Goal: Find specific page/section: Find specific page/section

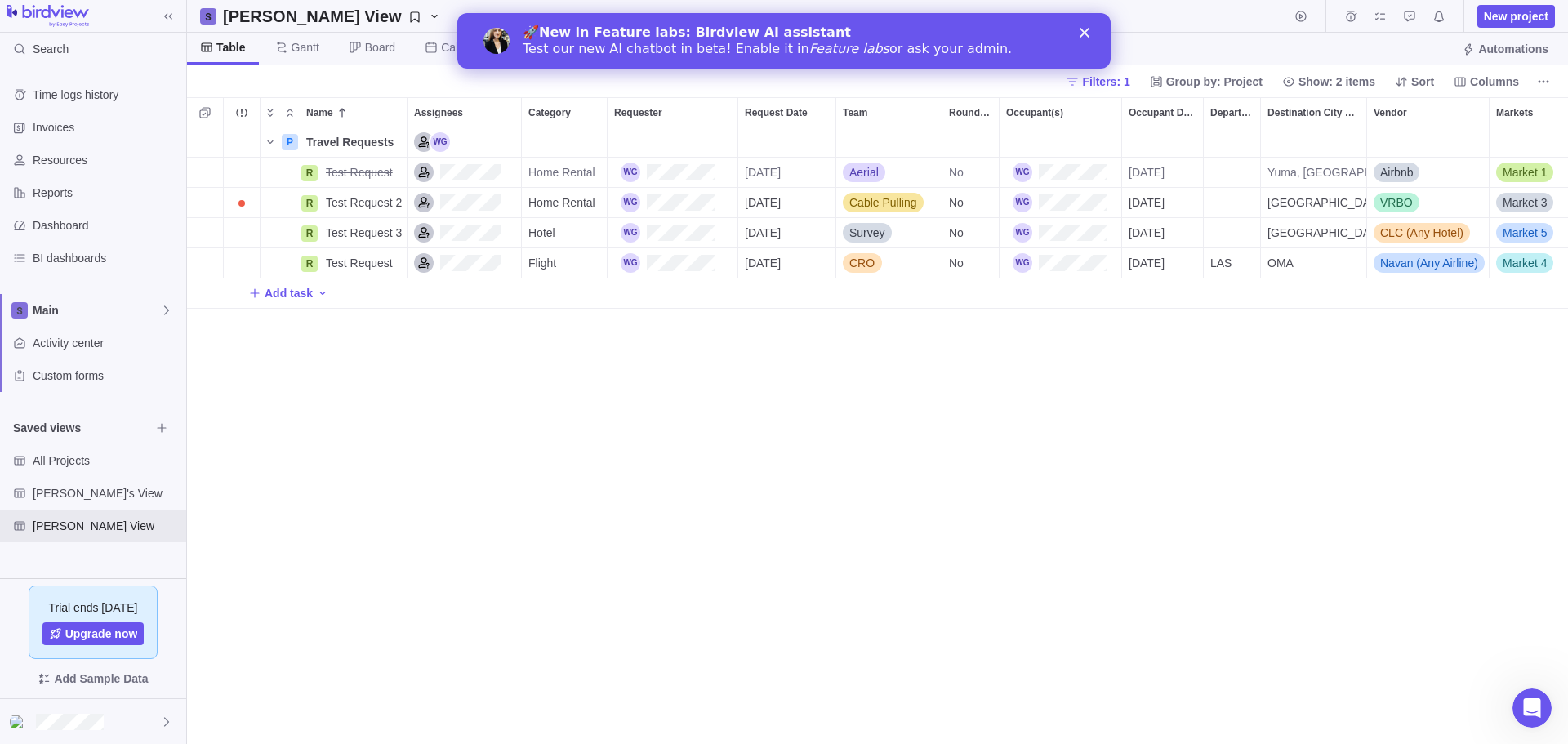
click at [787, 442] on div "P Travel Requests Details Open $4,632.73 R Test Request Details Home Rental 09/…" at bounding box center [877, 435] width 1381 height 616
click at [1082, 31] on icon "Close" at bounding box center [1084, 32] width 10 height 10
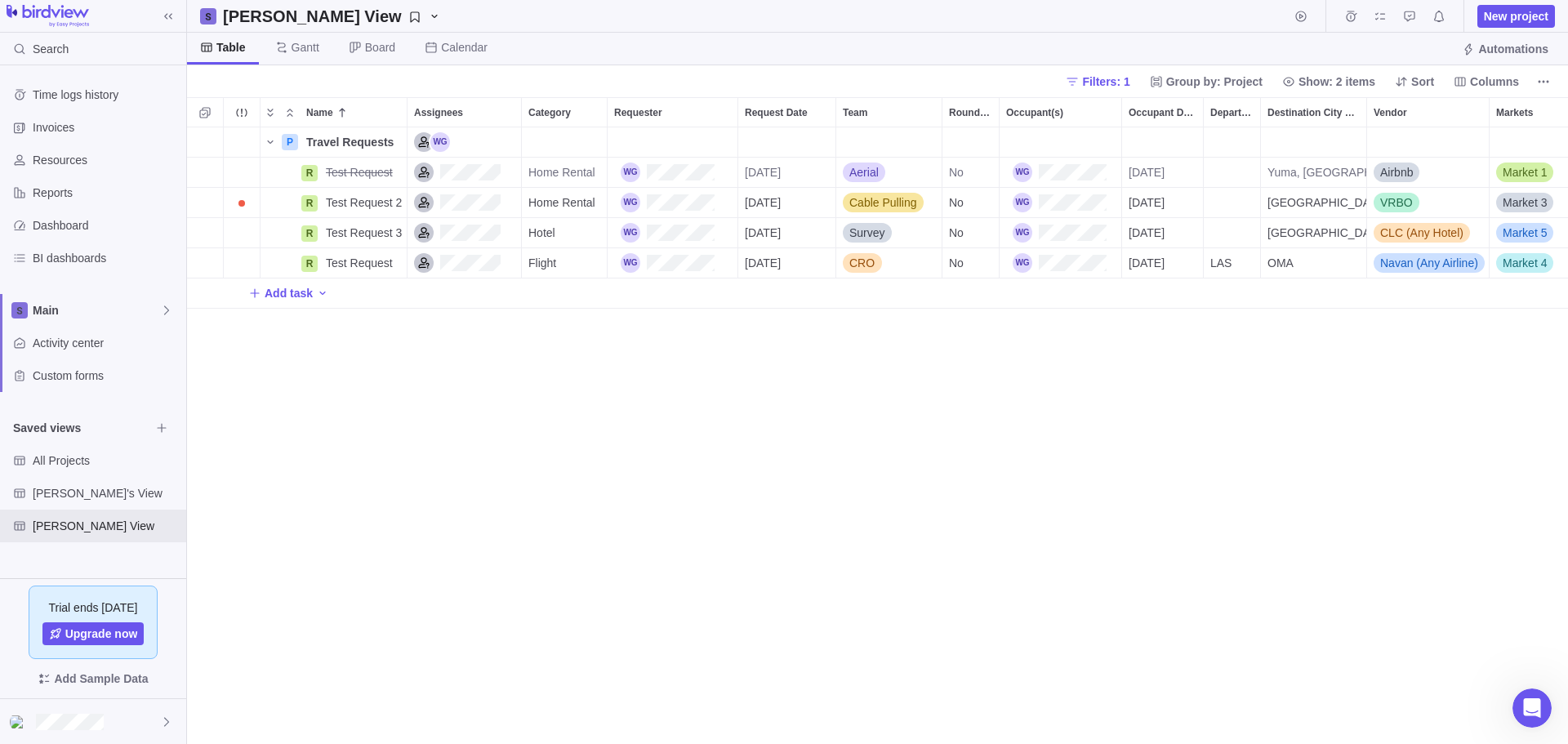
click at [958, 406] on div "P Travel Requests Details Open $4,632.73 R Test Request Details Home Rental 09/…" at bounding box center [877, 435] width 1381 height 616
click at [100, 493] on span "[PERSON_NAME]'s View" at bounding box center [92, 493] width 117 height 16
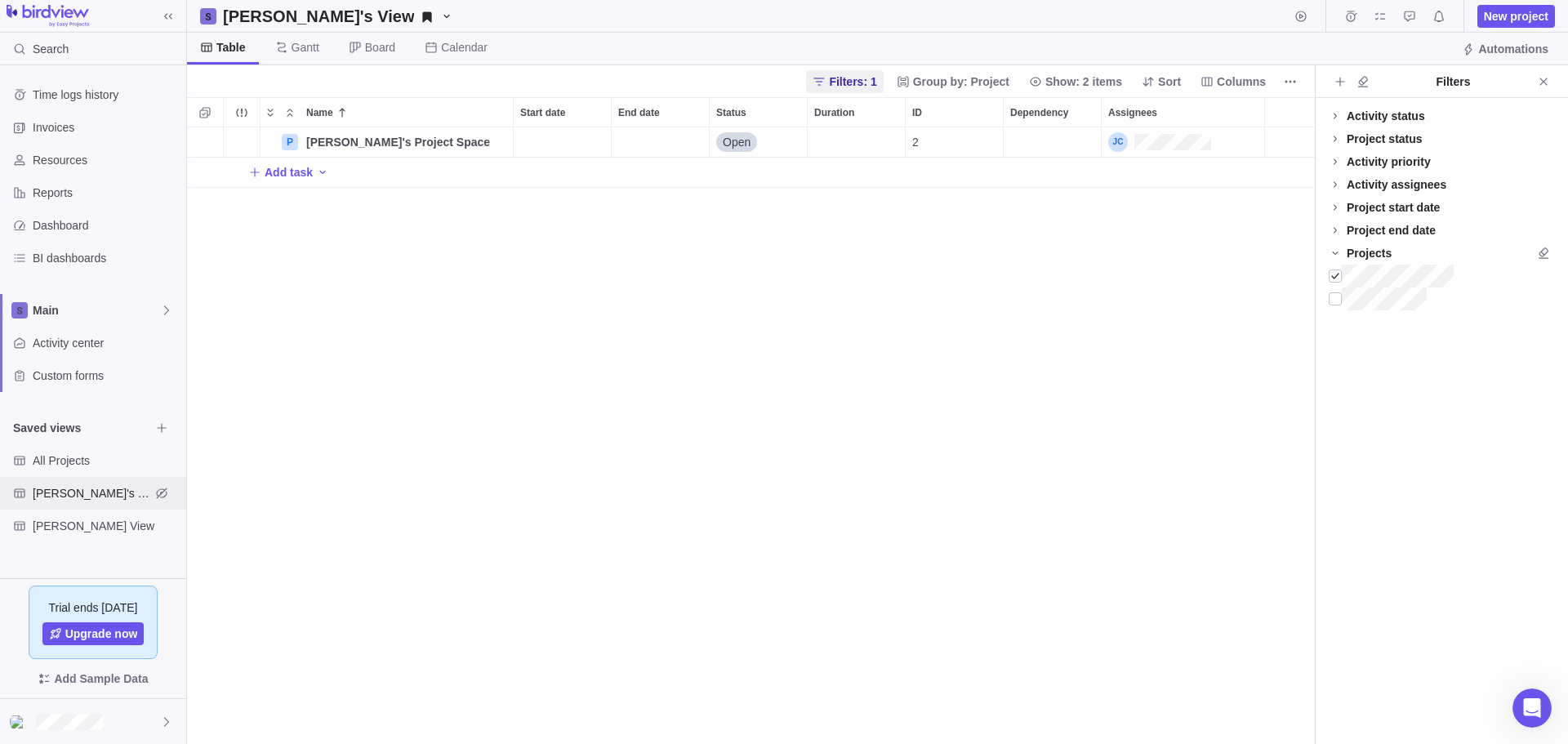
scroll to position [604, 1116]
click at [79, 528] on span "[PERSON_NAME] View" at bounding box center [92, 525] width 117 height 16
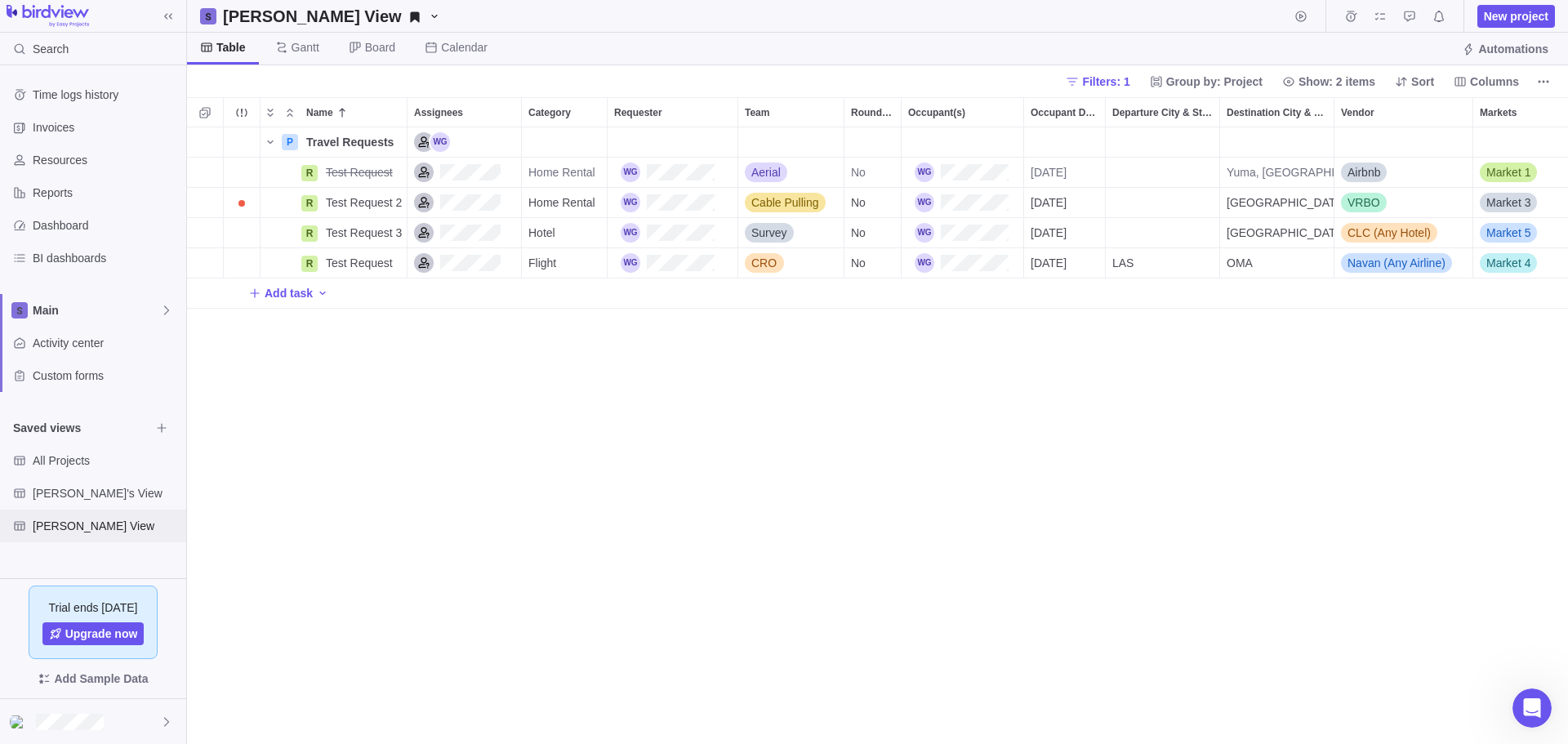
scroll to position [604, 1369]
